Goal: Task Accomplishment & Management: Manage account settings

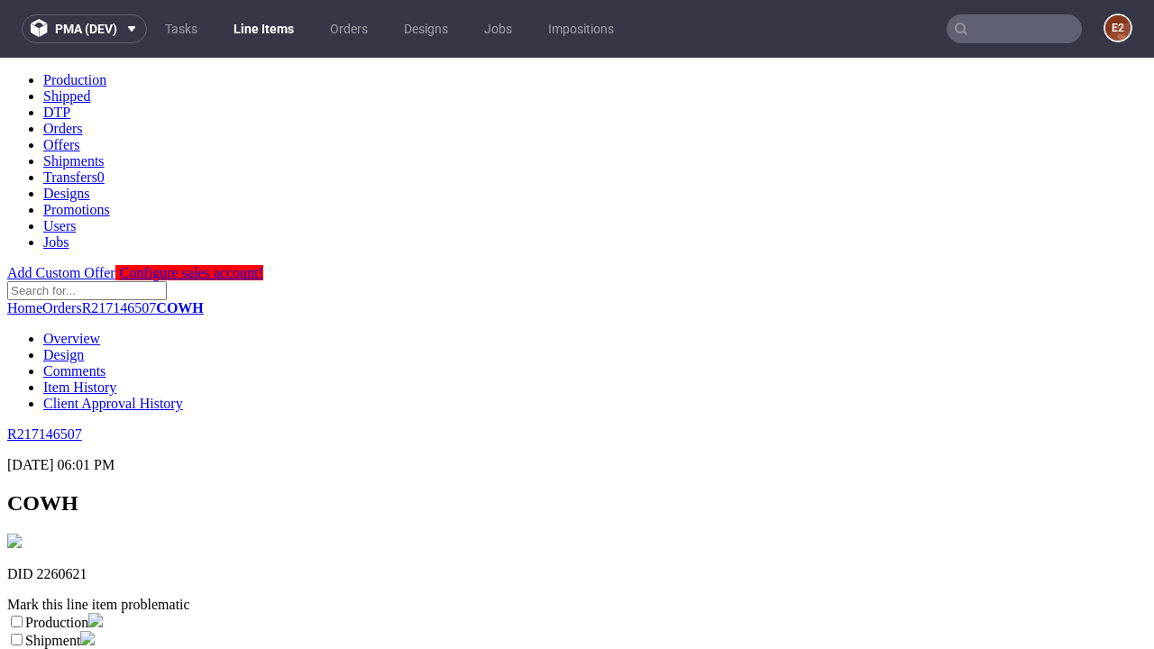
scroll to position [317, 0]
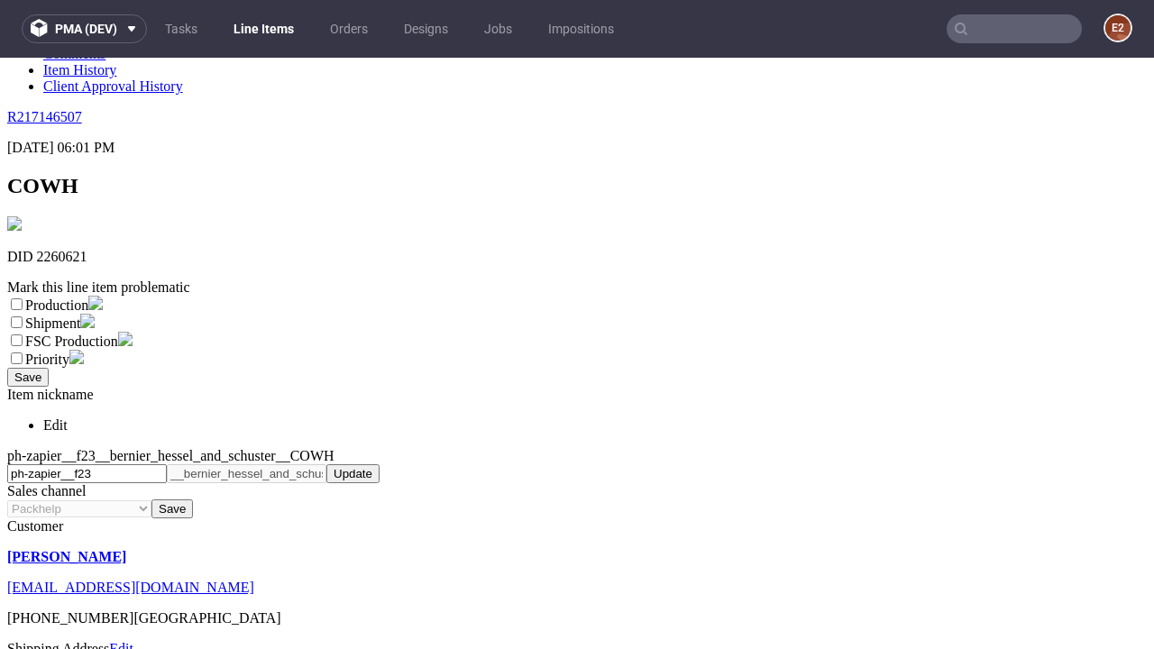
select select "dtp_ca_needed"
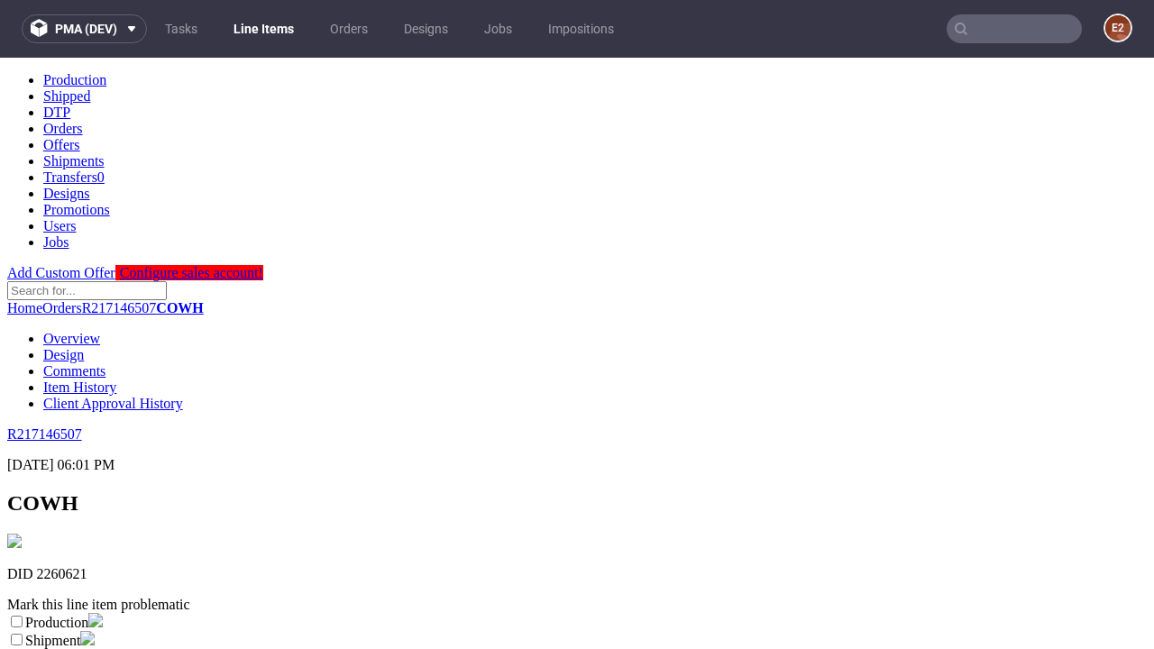
scroll to position [0, 0]
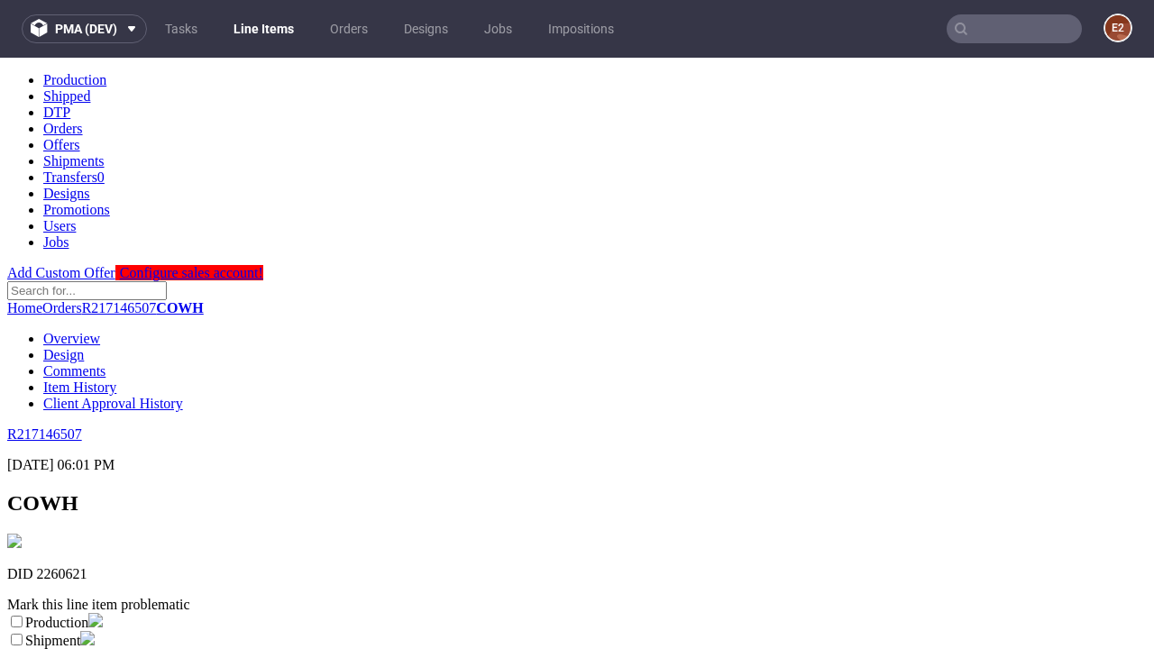
checkbox input "true"
